Goal: Task Accomplishment & Management: Manage account settings

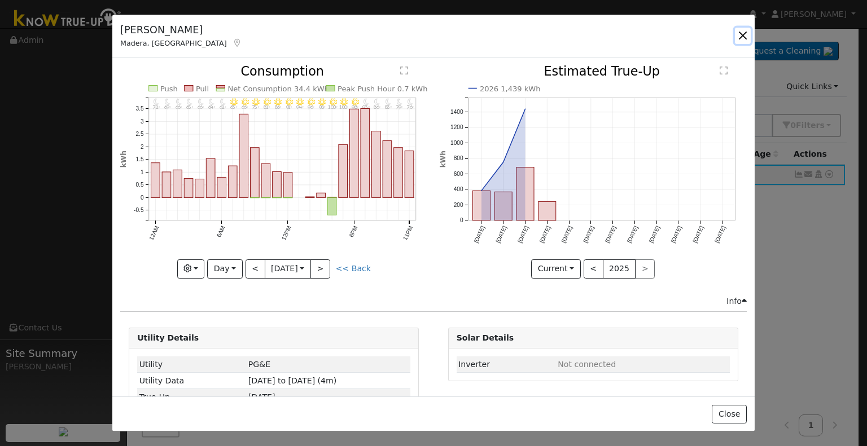
click at [745, 34] on button "button" at bounding box center [743, 36] width 16 height 16
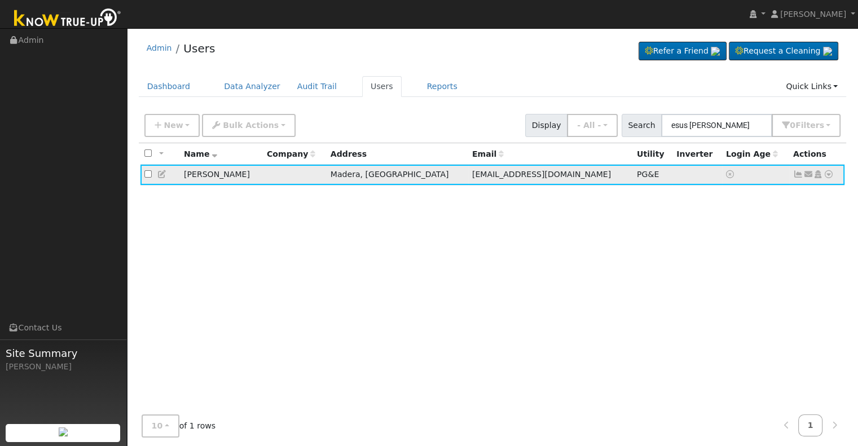
click at [797, 175] on icon at bounding box center [798, 174] width 10 height 8
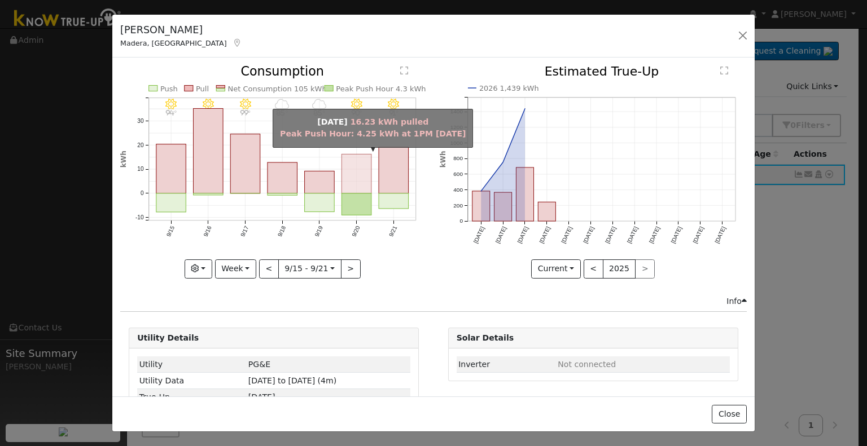
click at [355, 173] on rect "onclick=""" at bounding box center [357, 174] width 30 height 39
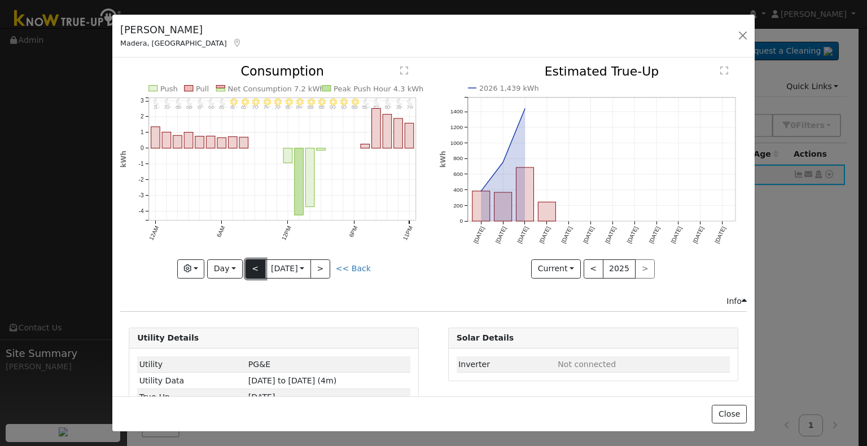
click at [250, 270] on button "<" at bounding box center [255, 269] width 20 height 19
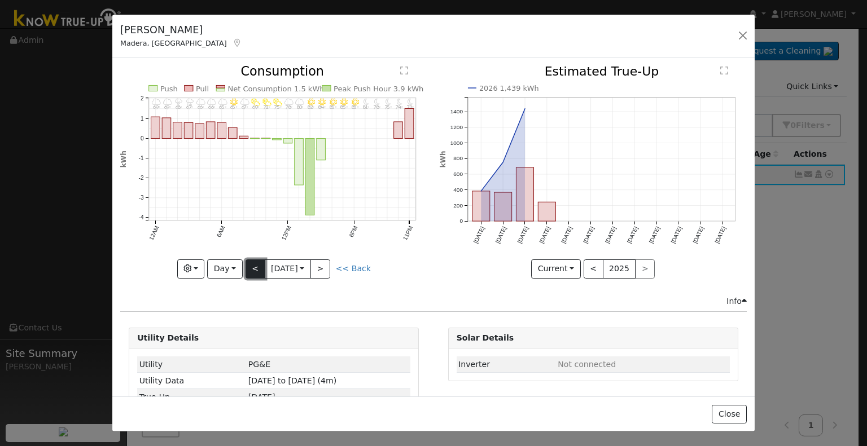
click at [250, 270] on button "<" at bounding box center [255, 269] width 20 height 19
type input "2025-09-18"
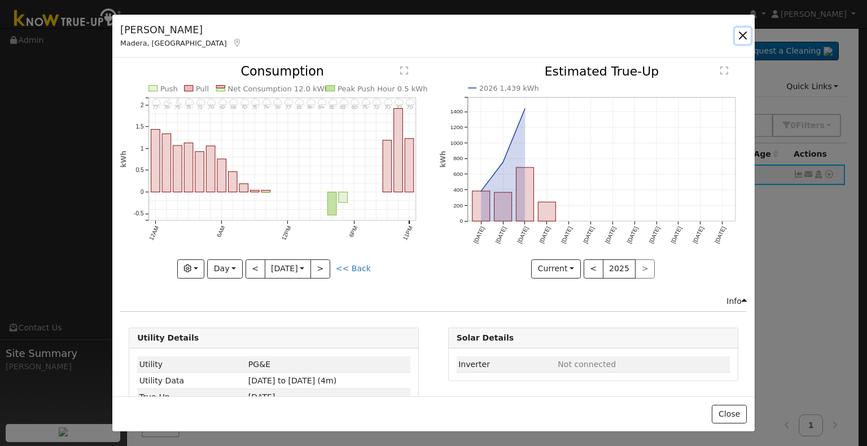
click at [743, 34] on button "button" at bounding box center [743, 36] width 16 height 16
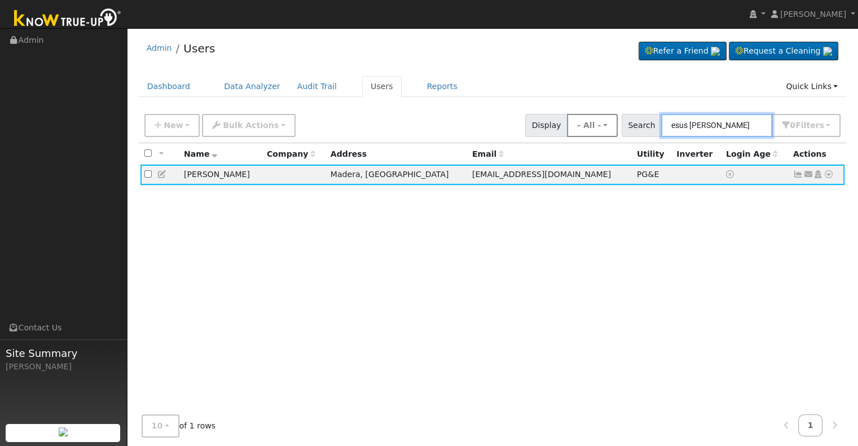
drag, startPoint x: 752, startPoint y: 129, endPoint x: 622, endPoint y: 130, distance: 129.8
click at [622, 130] on div "New Add User Quick Add Quick Connect Quick Convert Lead Bulk Actions Send Email…" at bounding box center [492, 123] width 701 height 27
paste input "Justin & Elise Reed"
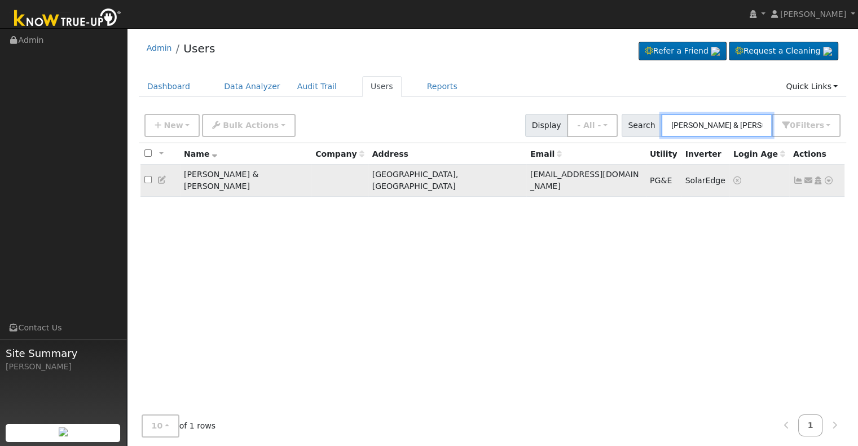
type input "Justin & Elise Reed"
click at [799, 177] on icon at bounding box center [798, 181] width 10 height 8
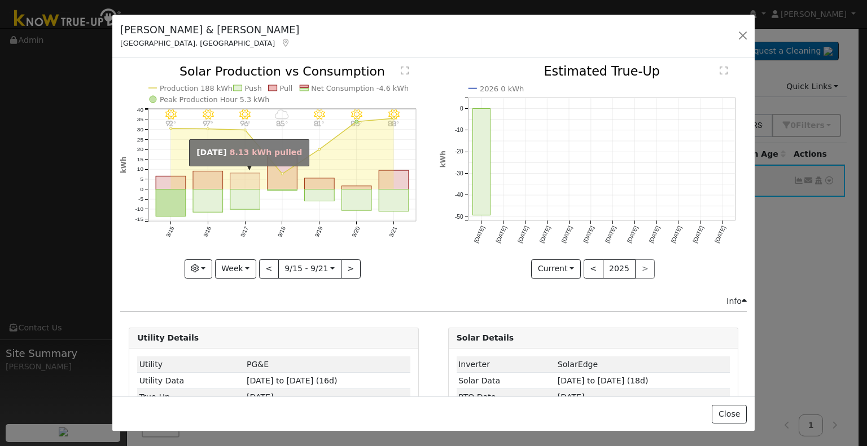
click at [243, 174] on rect "onclick=""" at bounding box center [245, 181] width 30 height 16
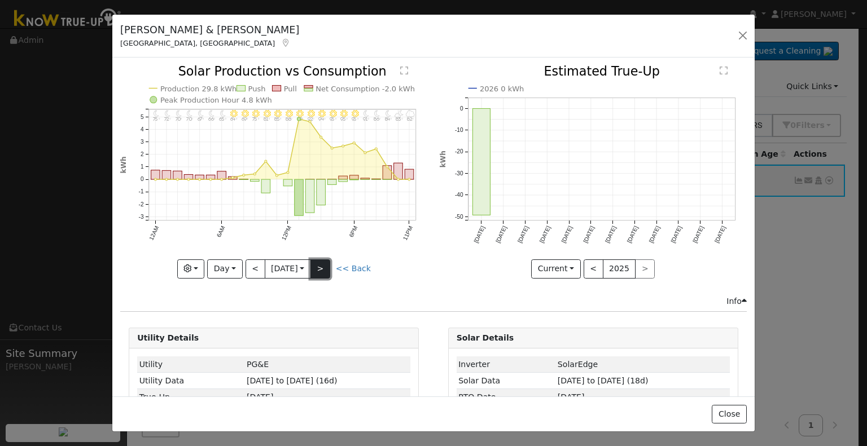
click at [327, 261] on button ">" at bounding box center [320, 269] width 20 height 19
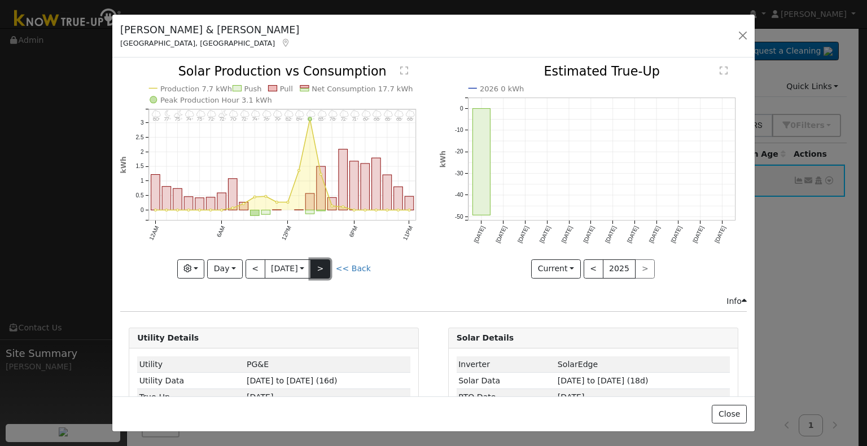
click at [327, 261] on button ">" at bounding box center [320, 269] width 20 height 19
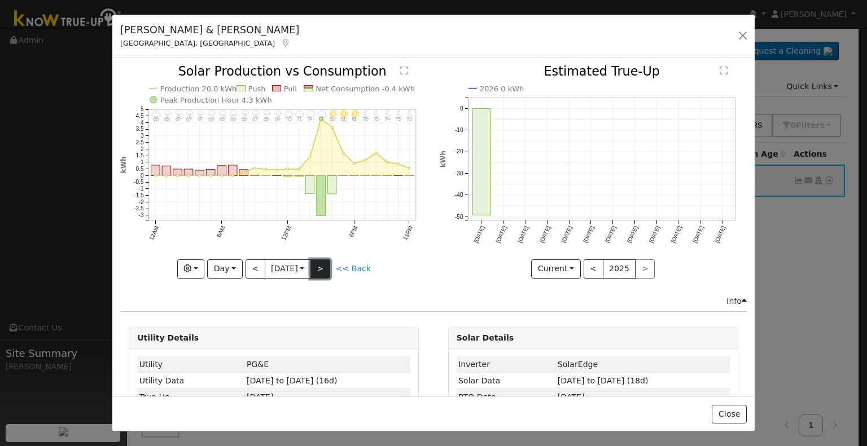
click at [327, 261] on button ">" at bounding box center [320, 269] width 20 height 19
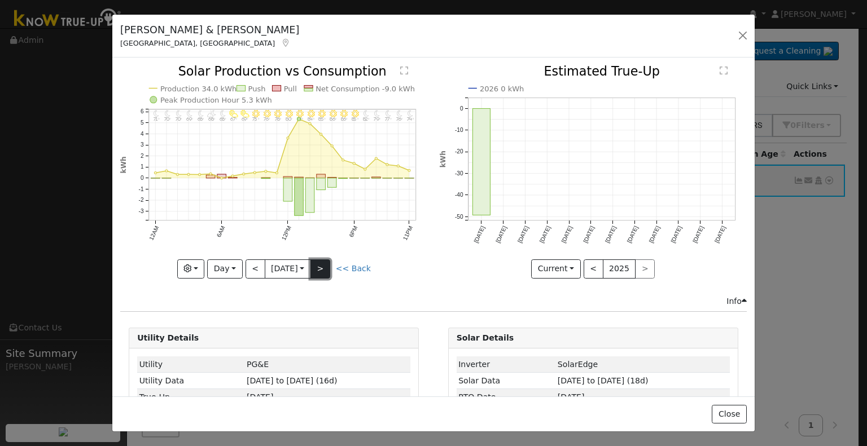
click at [327, 261] on button ">" at bounding box center [320, 269] width 20 height 19
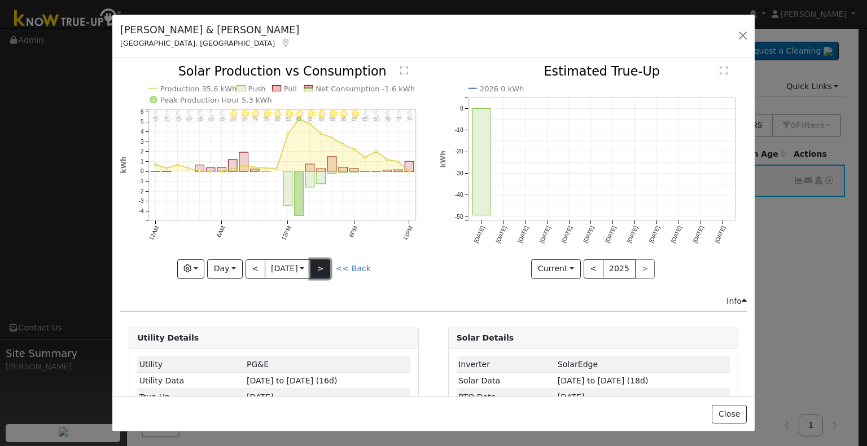
click at [327, 261] on button ">" at bounding box center [320, 269] width 20 height 19
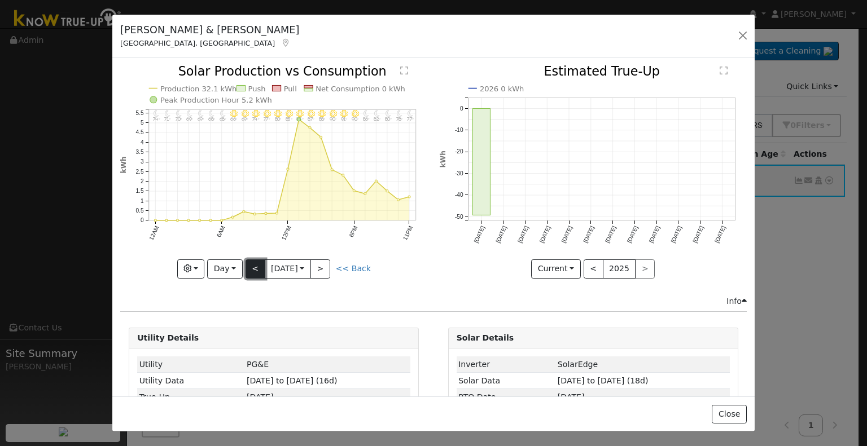
click at [253, 264] on button "<" at bounding box center [255, 269] width 20 height 19
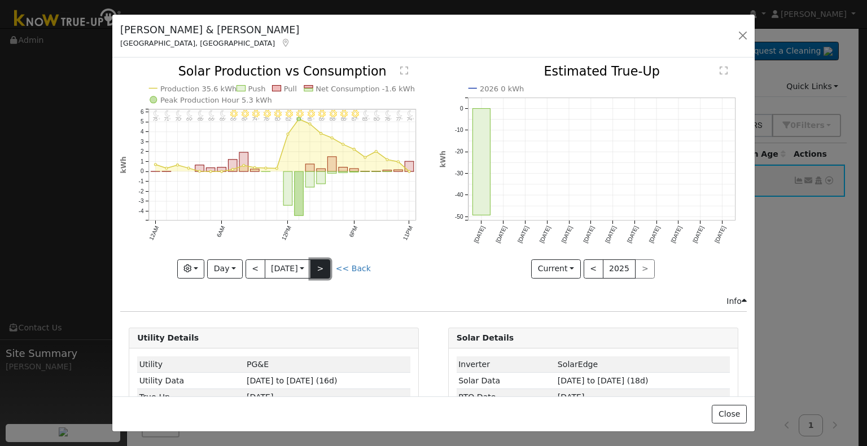
click at [326, 264] on button ">" at bounding box center [320, 269] width 20 height 19
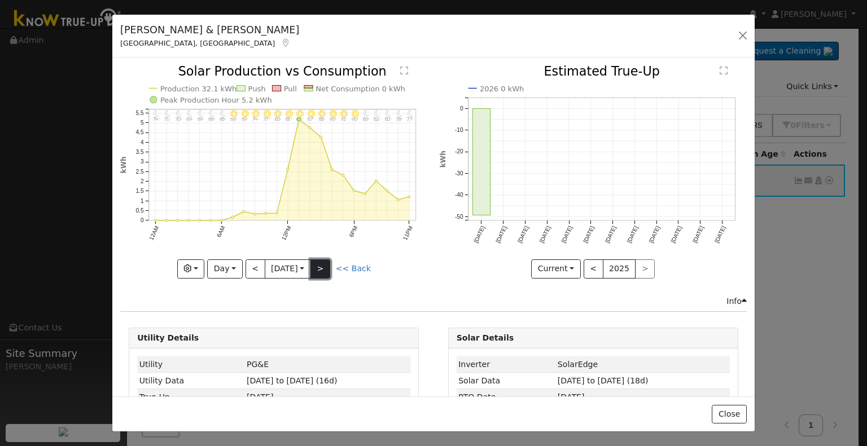
click at [323, 264] on button ">" at bounding box center [320, 269] width 20 height 19
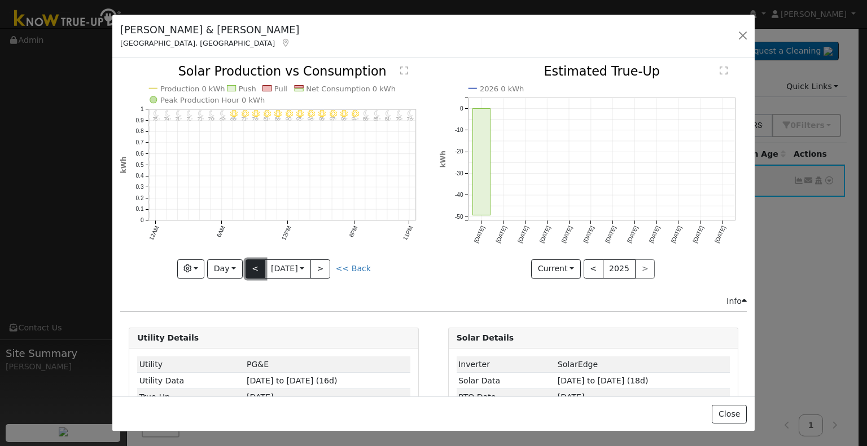
click at [253, 268] on button "<" at bounding box center [255, 269] width 20 height 19
type input "2025-09-22"
